Goal: Task Accomplishment & Management: Complete application form

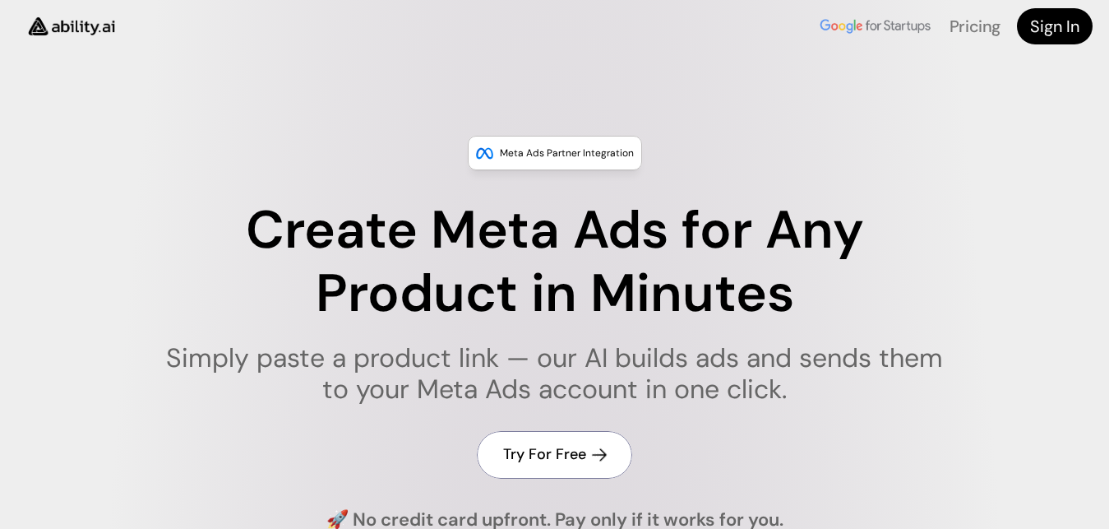
click at [557, 452] on h4 "Try For Free" at bounding box center [544, 454] width 83 height 21
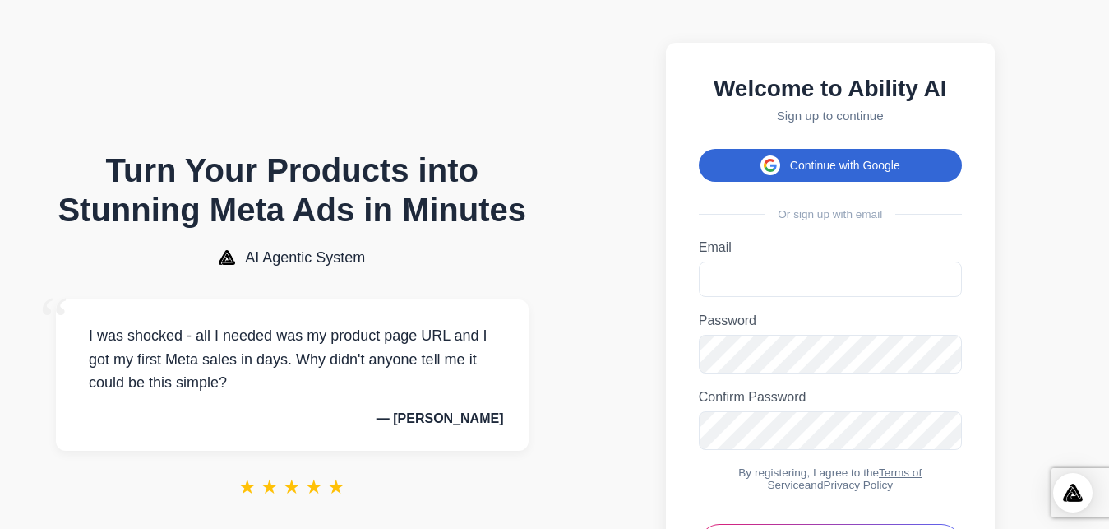
click at [849, 160] on button "Continue with Google" at bounding box center [830, 165] width 263 height 33
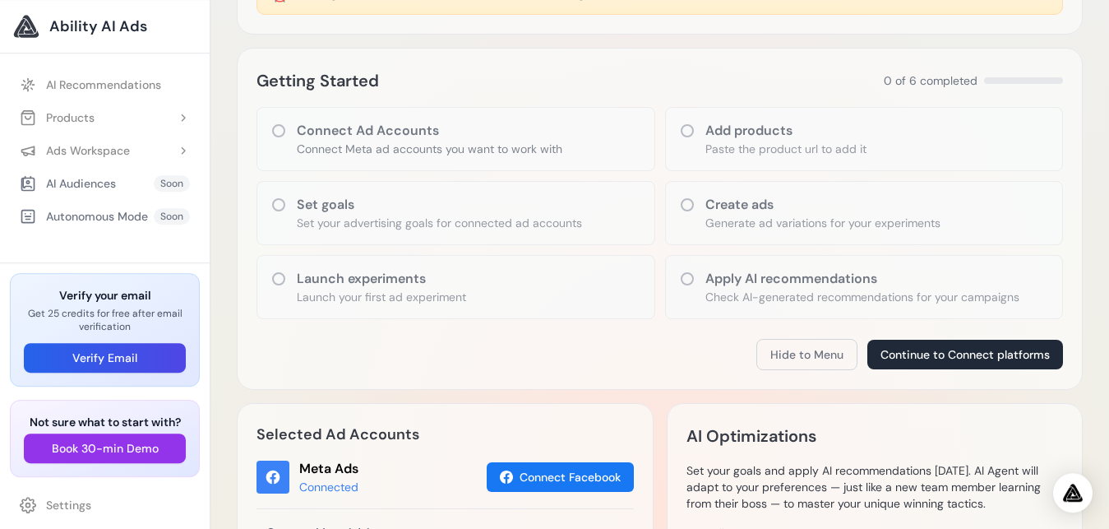
scroll to position [199, 0]
